Goal: Information Seeking & Learning: Learn about a topic

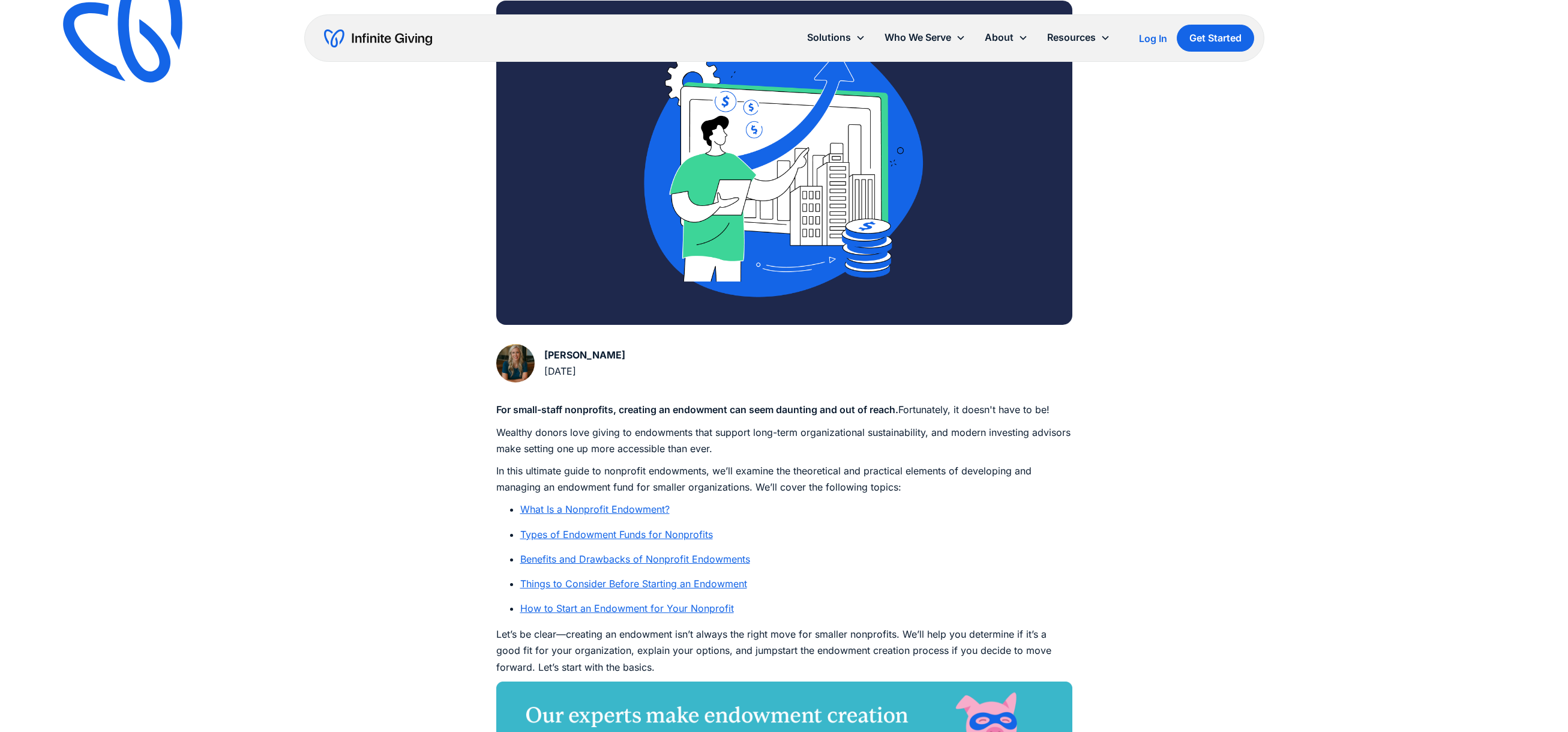
scroll to position [297, 0]
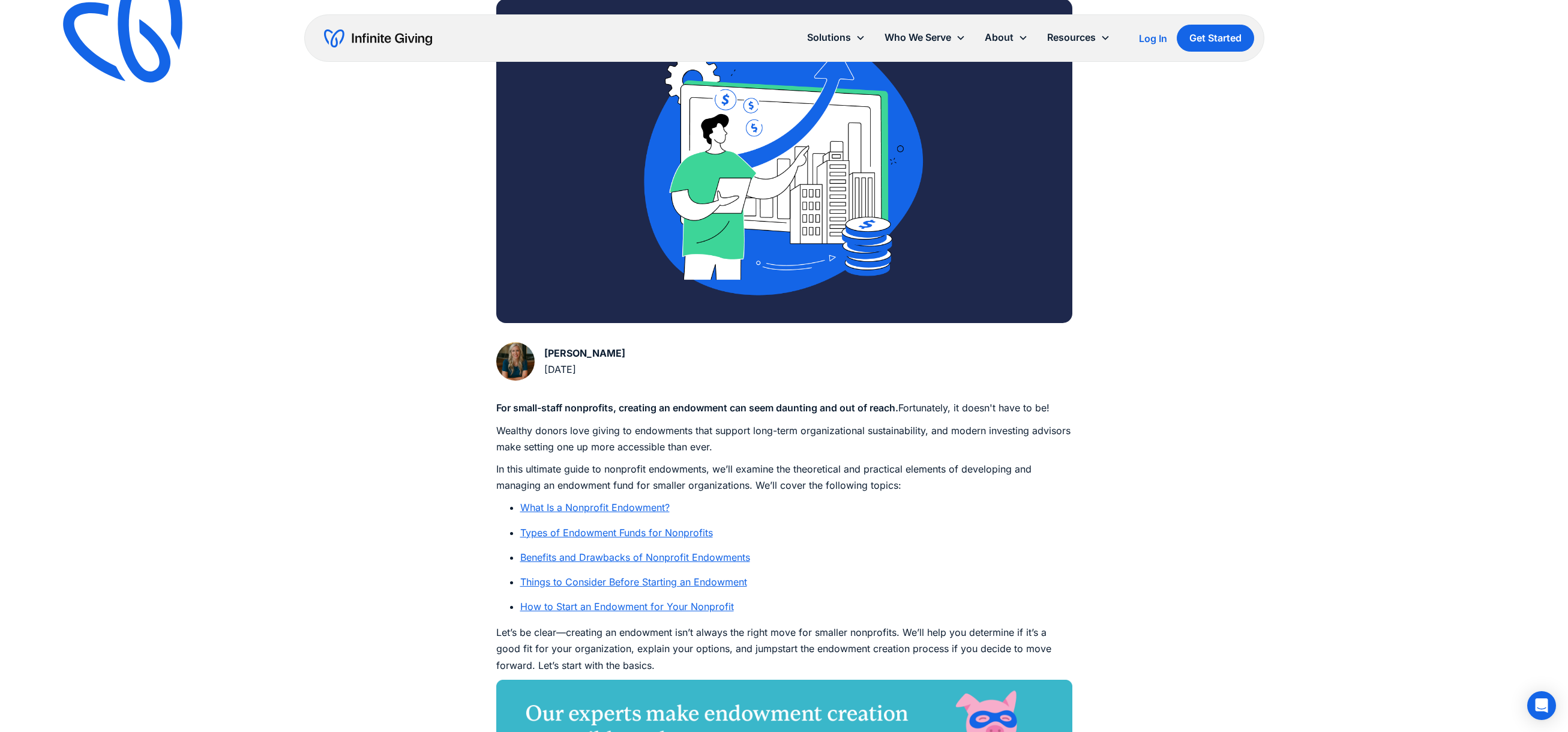
click at [636, 507] on link "What Is a Nonprofit Endowment?" at bounding box center [595, 507] width 150 height 12
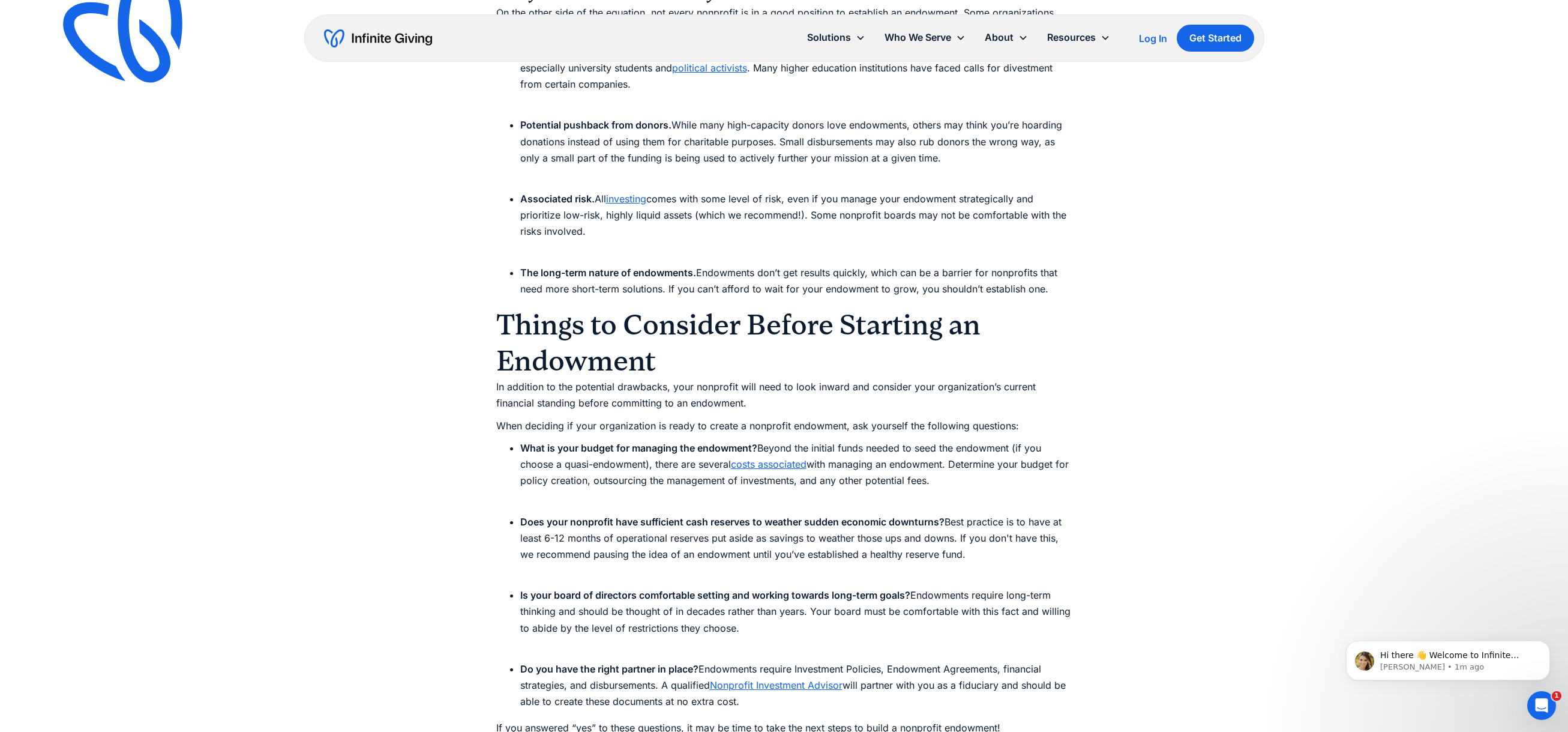
scroll to position [3533, 0]
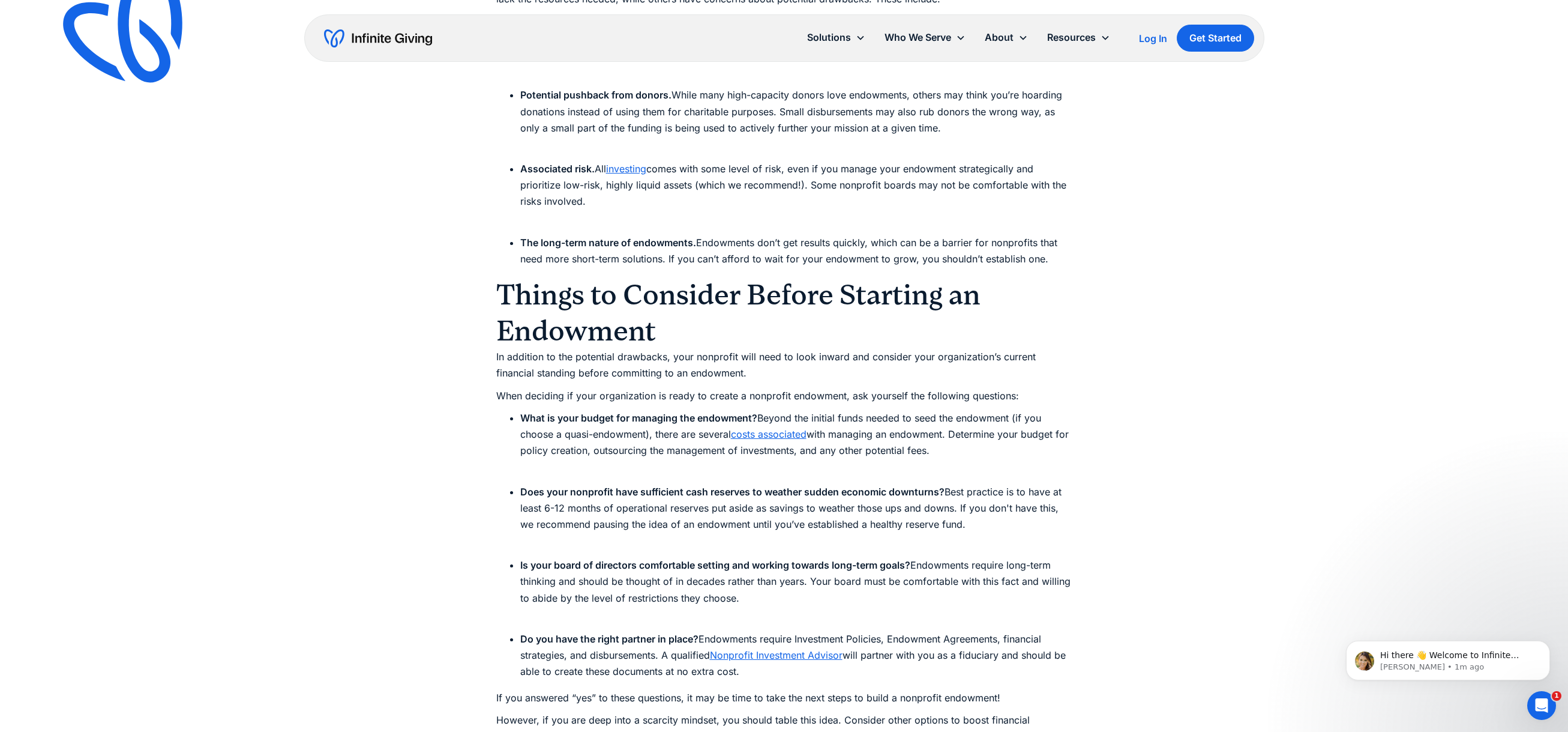
click at [1143, 617] on div "Ultimate Guides Nonprofit Endowments: Ultimate Guide to Building Your Fund Is s…" at bounding box center [784, 277] width 1568 height 7621
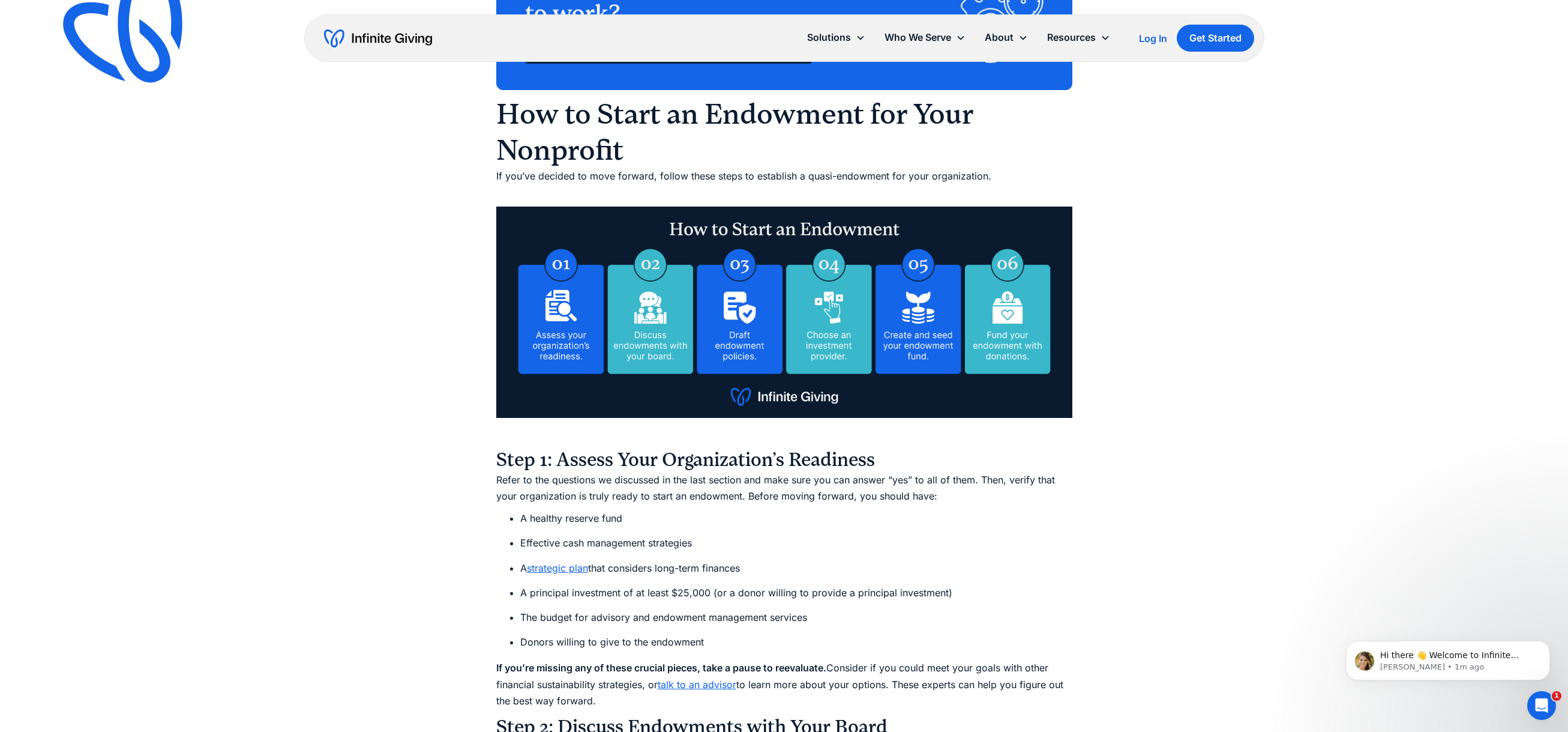
scroll to position [4373, 0]
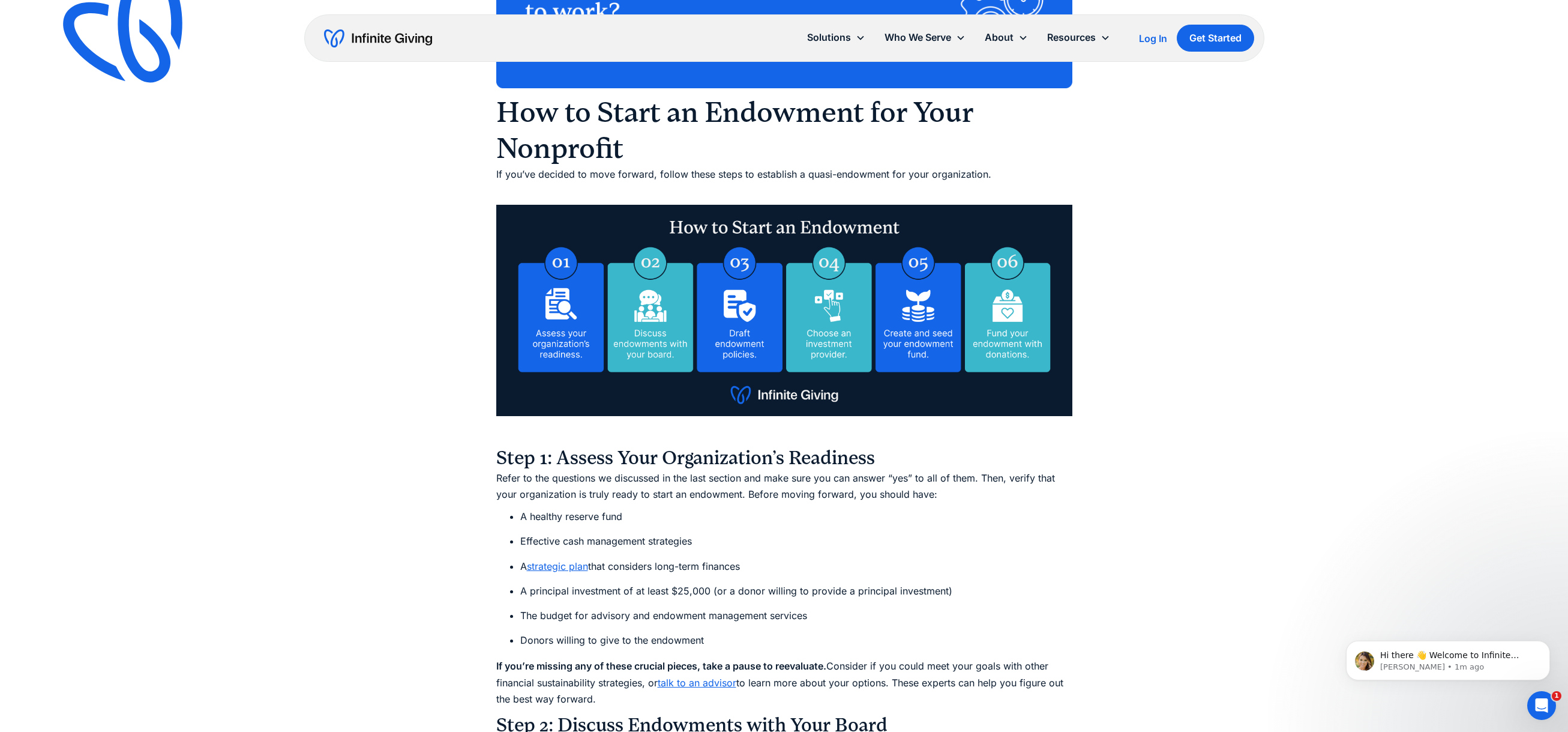
click at [1012, 573] on li "A strategic plan that considers long-term finances" at bounding box center [796, 566] width 552 height 16
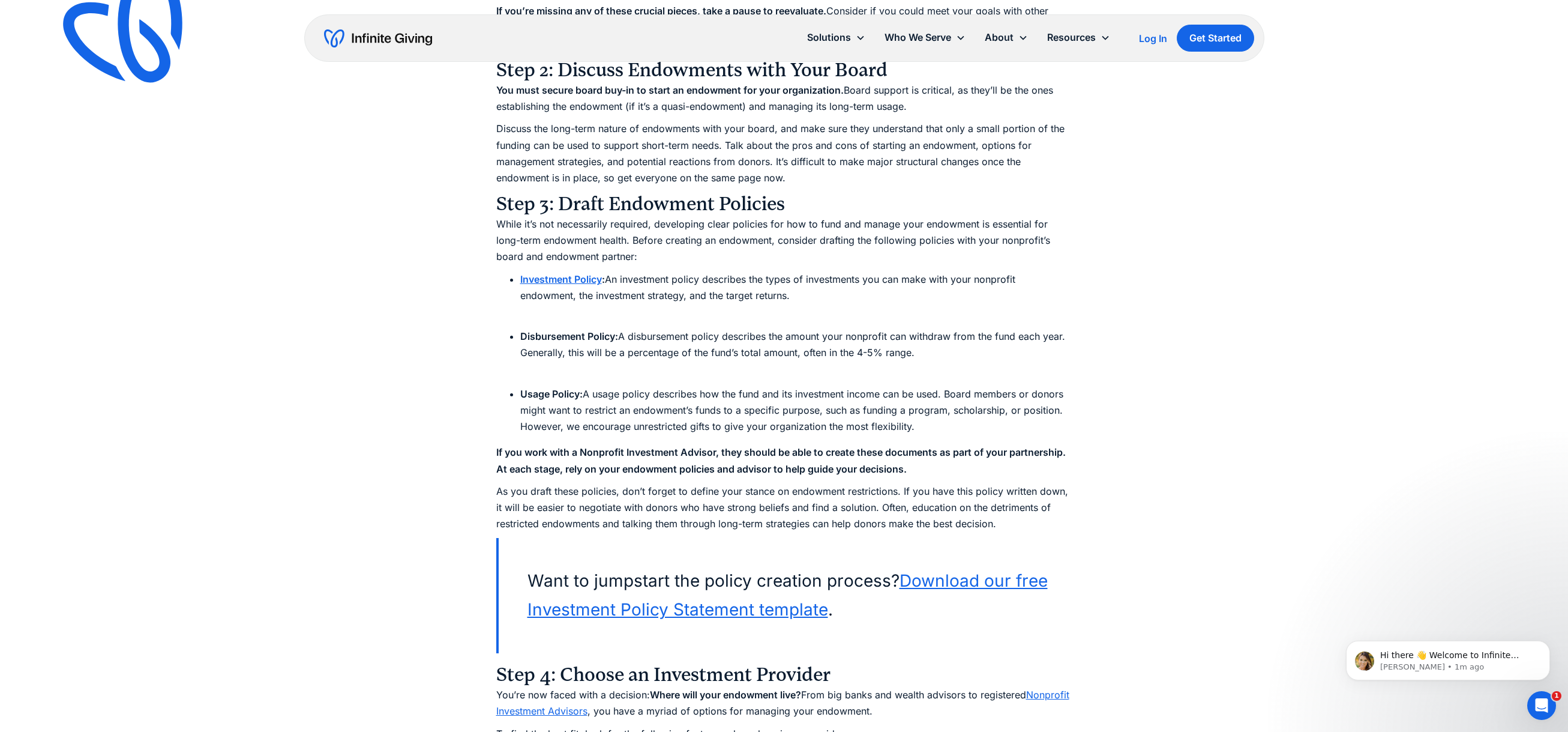
scroll to position [5069, 0]
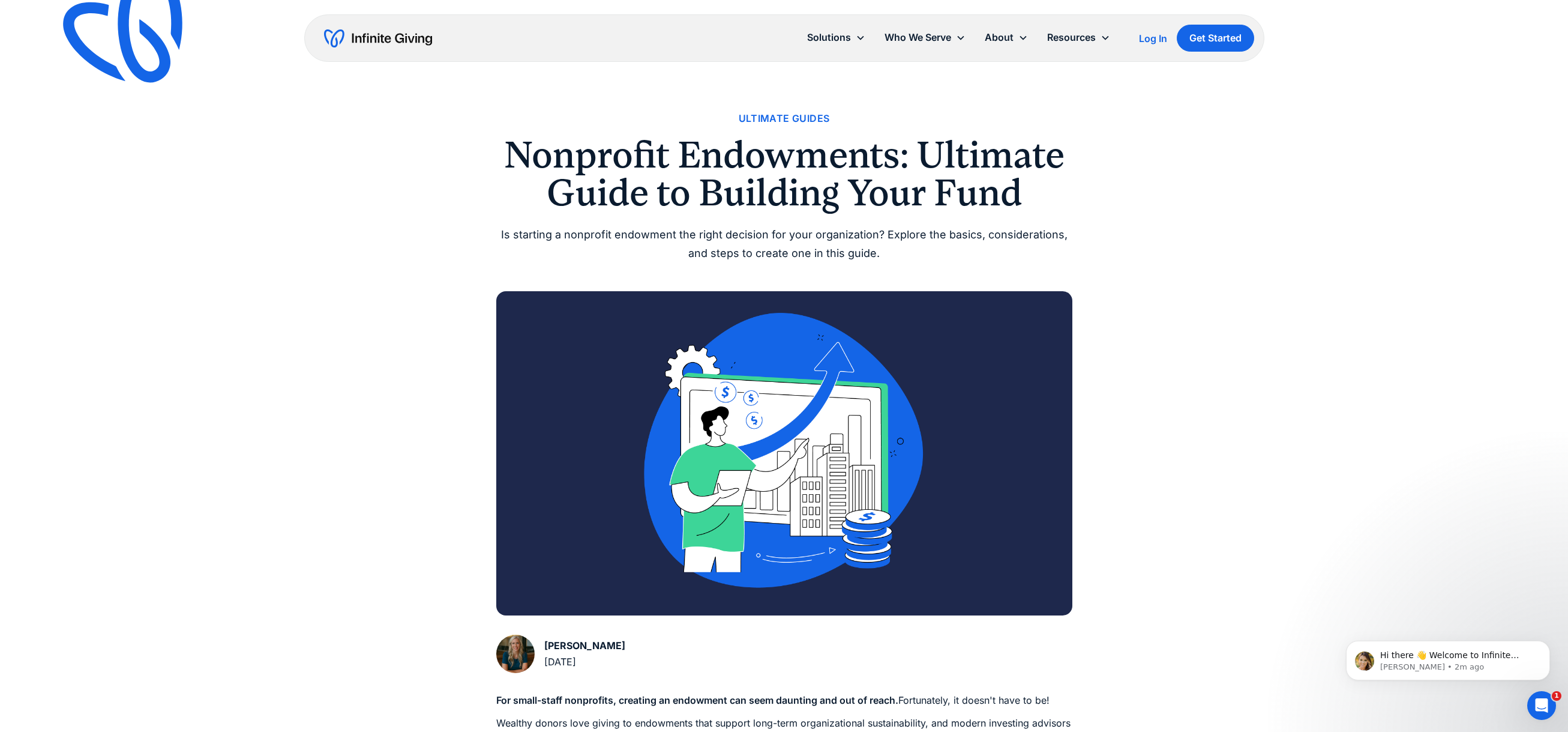
scroll to position [6, 0]
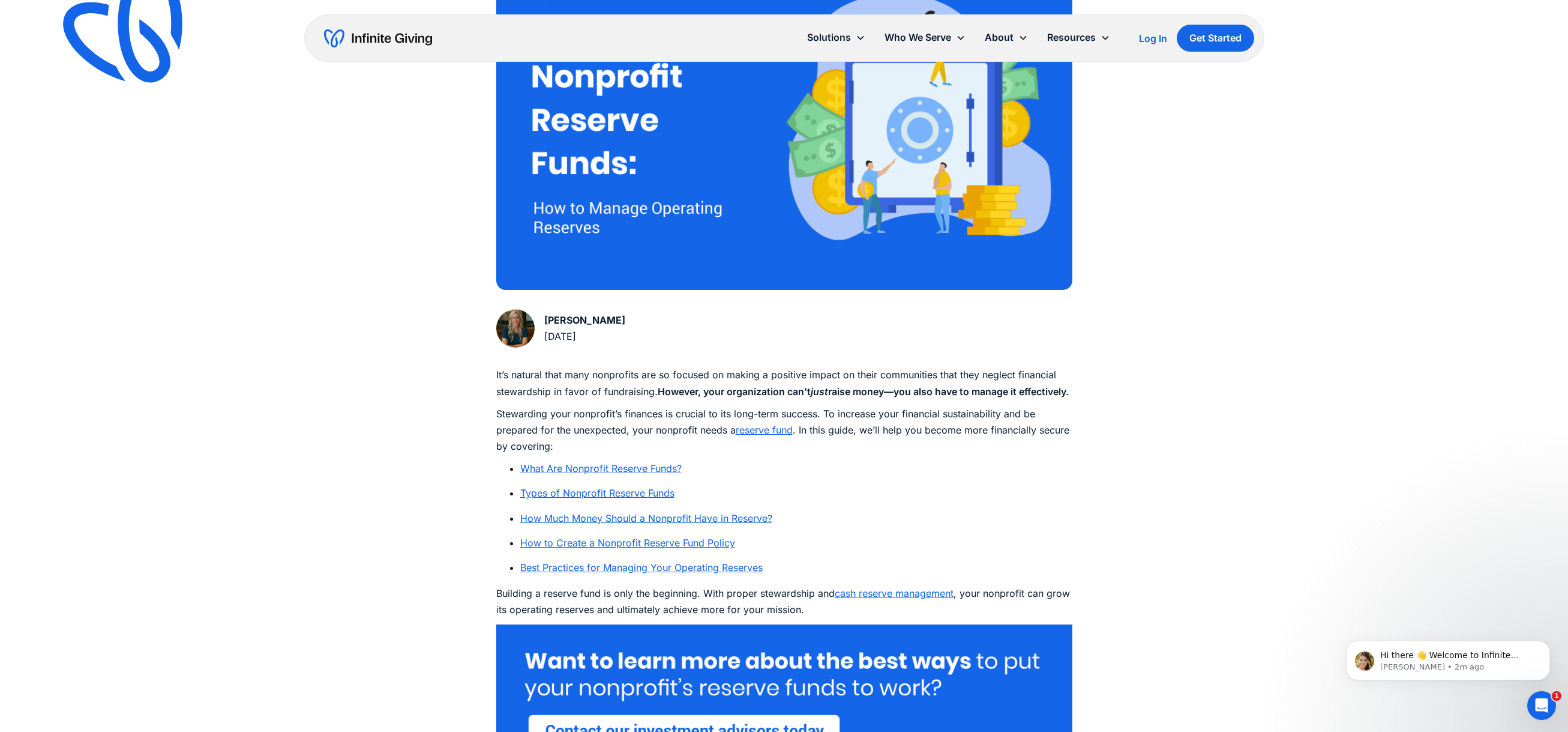
scroll to position [356, 0]
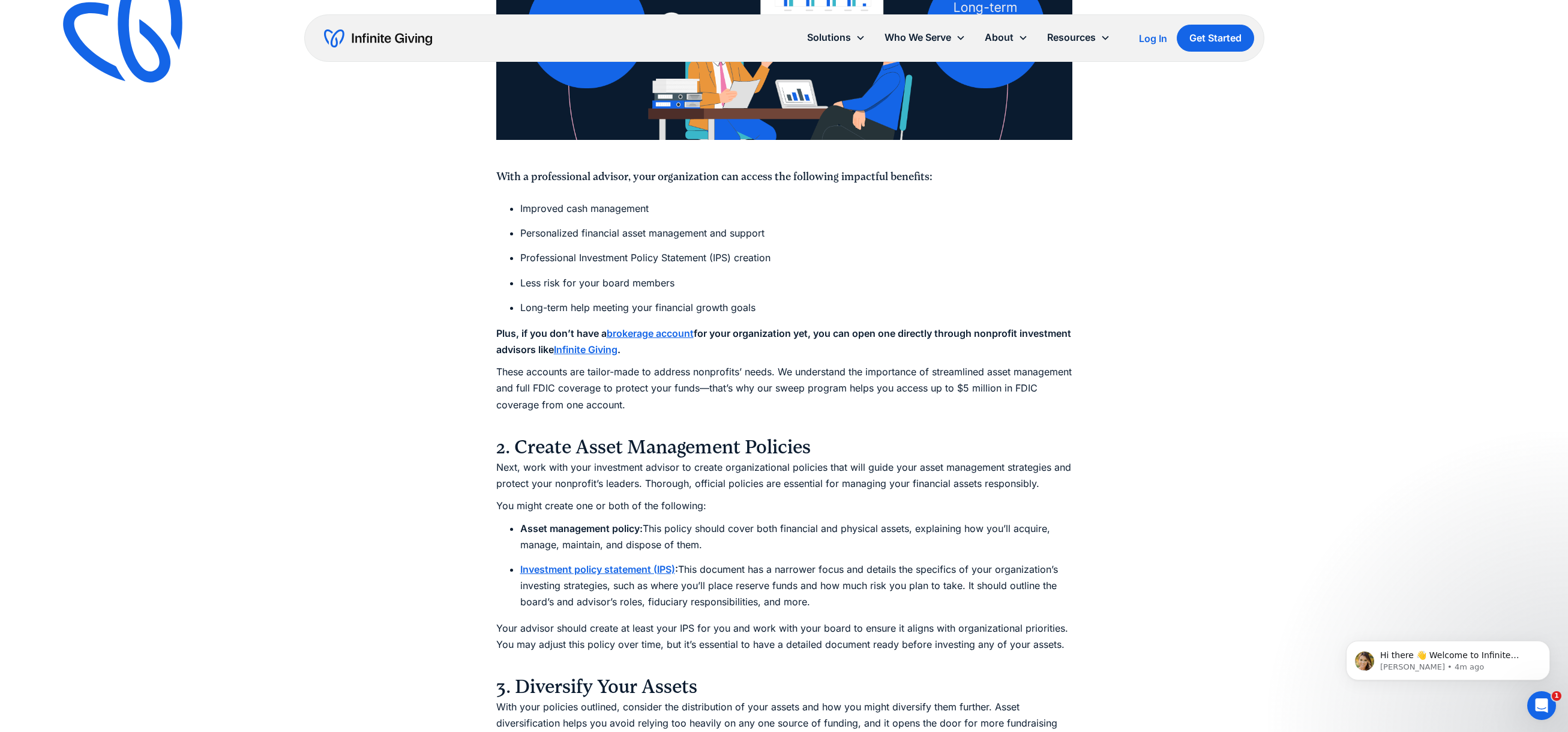
scroll to position [3195, 0]
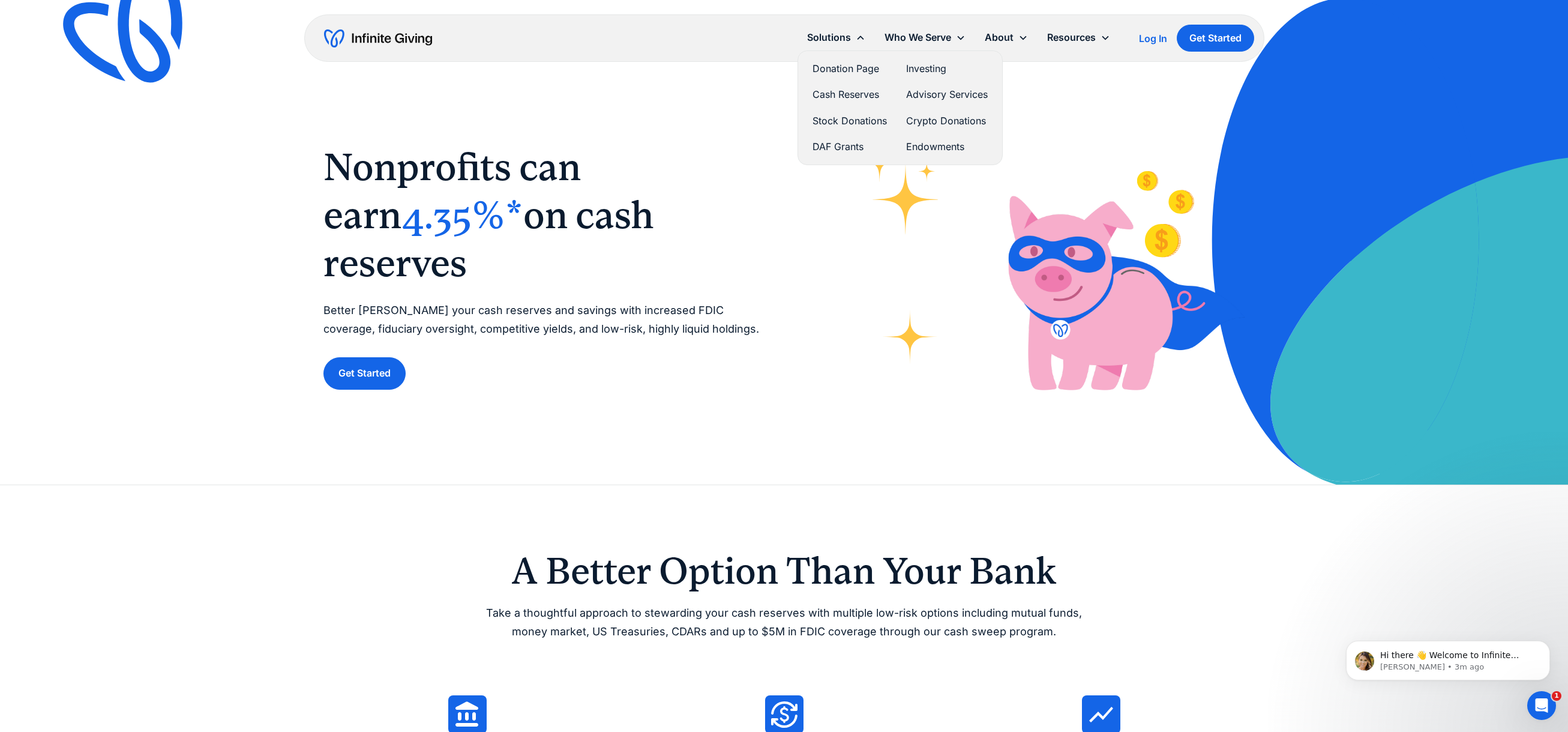
click at [876, 96] on link "Cash Reserves" at bounding box center [849, 94] width 74 height 16
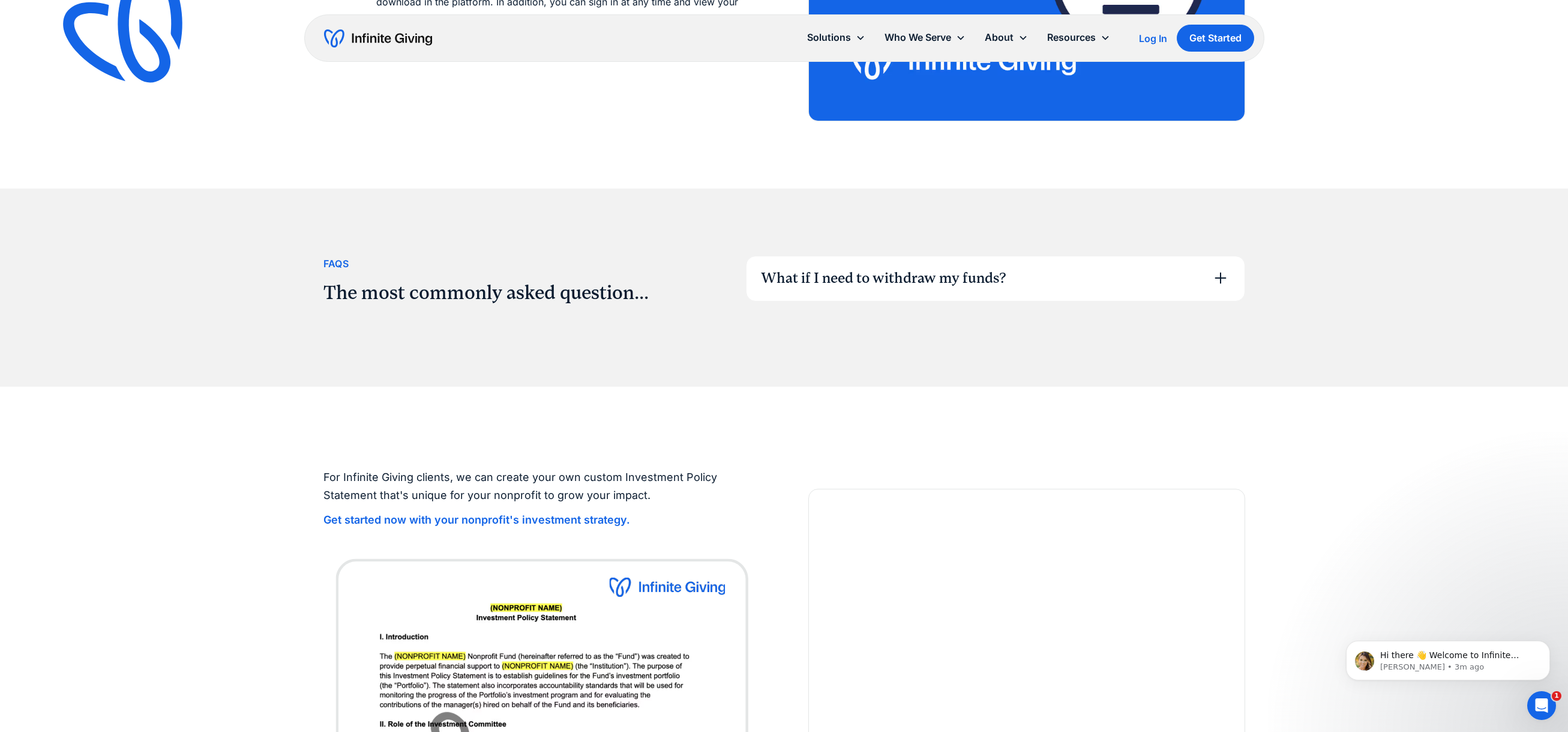
scroll to position [1955, 0]
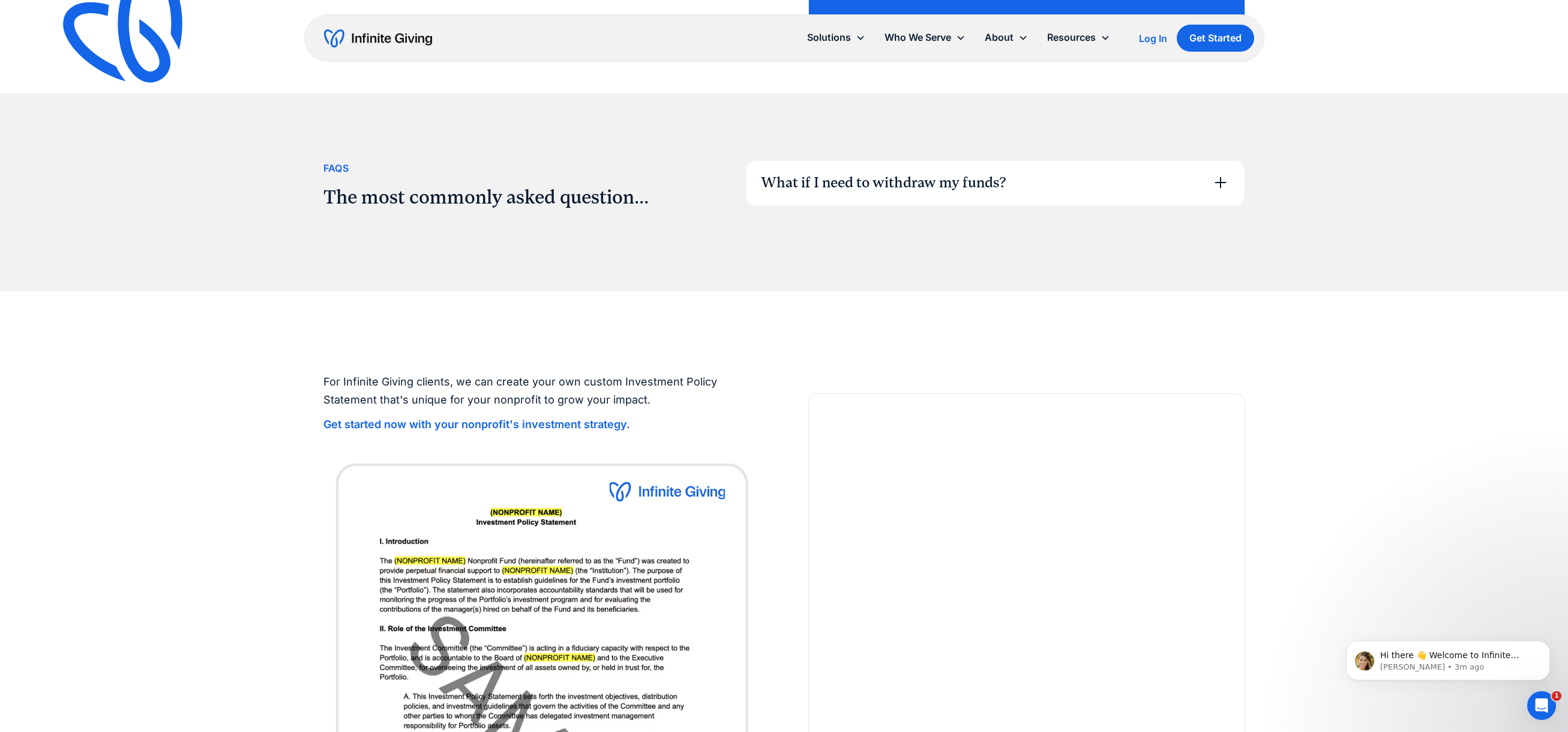
click at [942, 186] on div "What if I need to withdraw my funds?" at bounding box center [883, 182] width 245 height 20
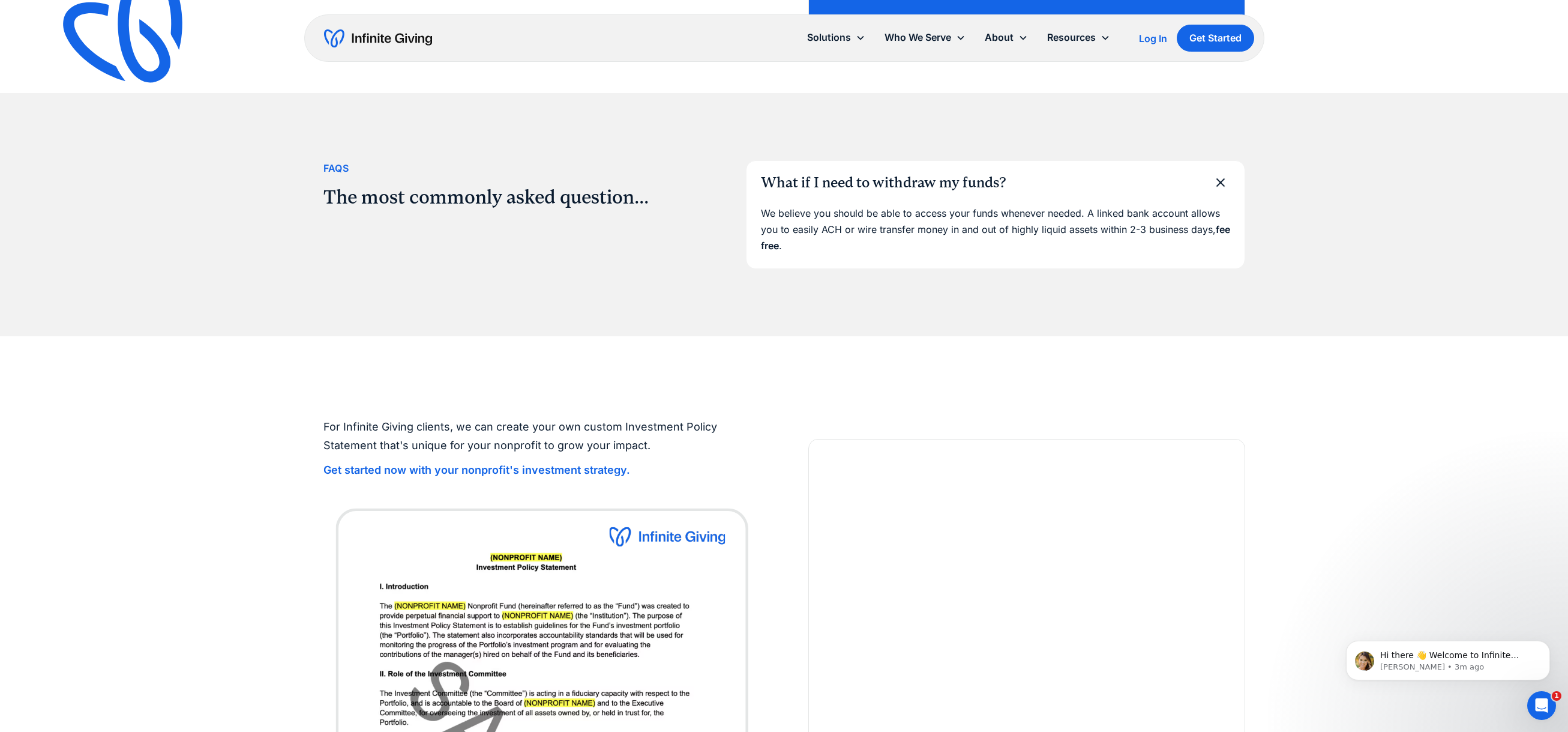
click at [942, 186] on div "What if I need to withdraw my funds?" at bounding box center [883, 182] width 245 height 20
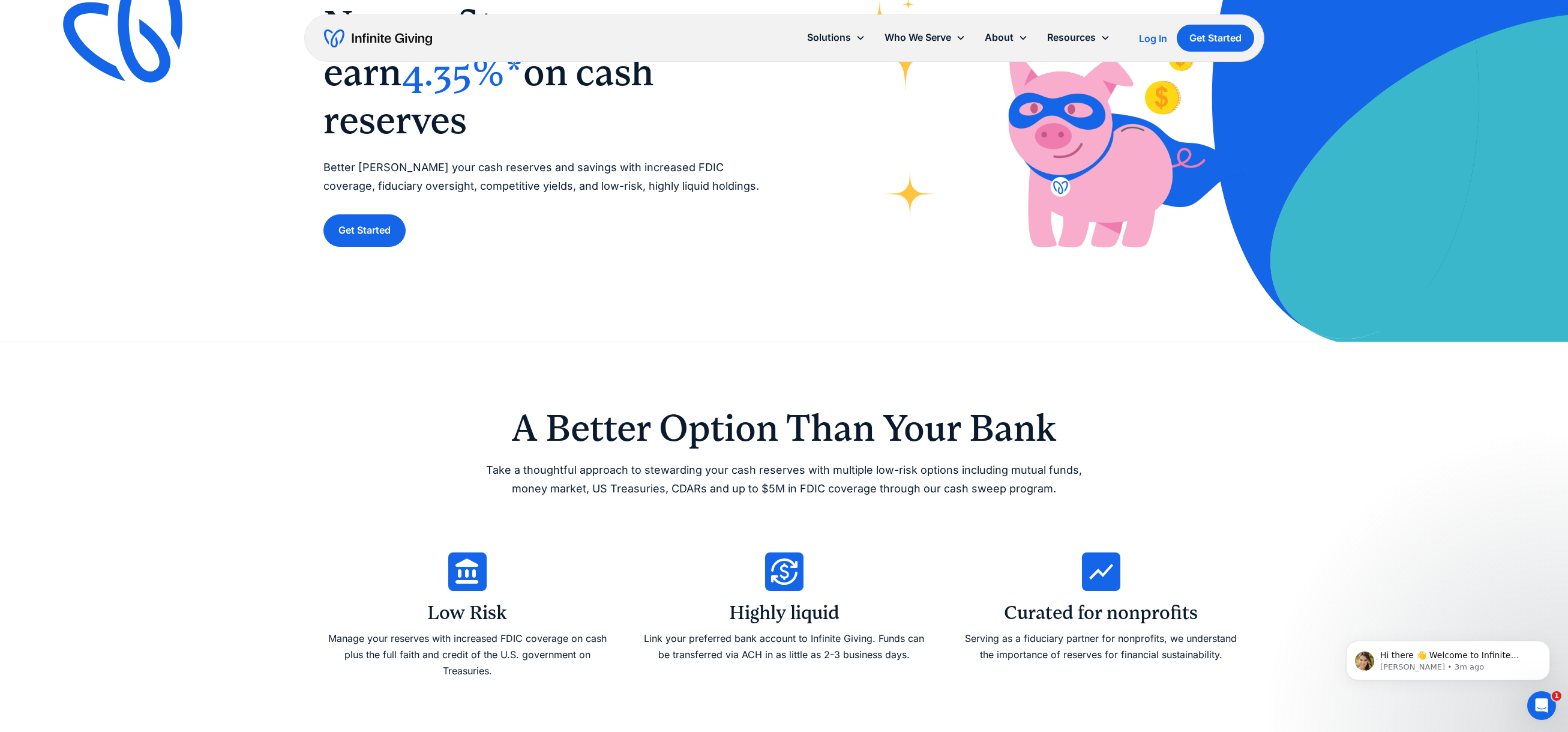
scroll to position [0, 0]
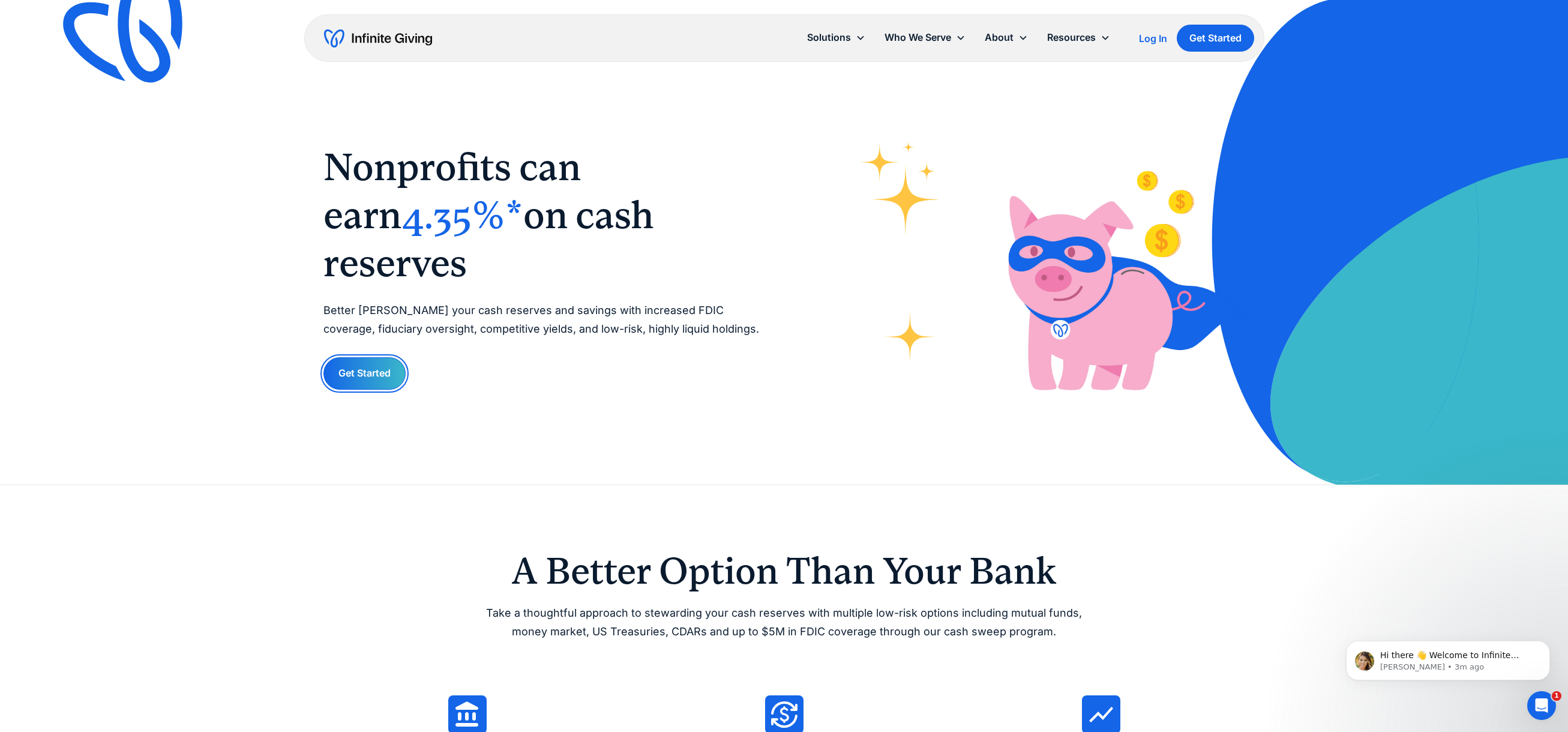
click at [373, 357] on link "Get Started" at bounding box center [364, 373] width 82 height 32
